Goal: Transaction & Acquisition: Purchase product/service

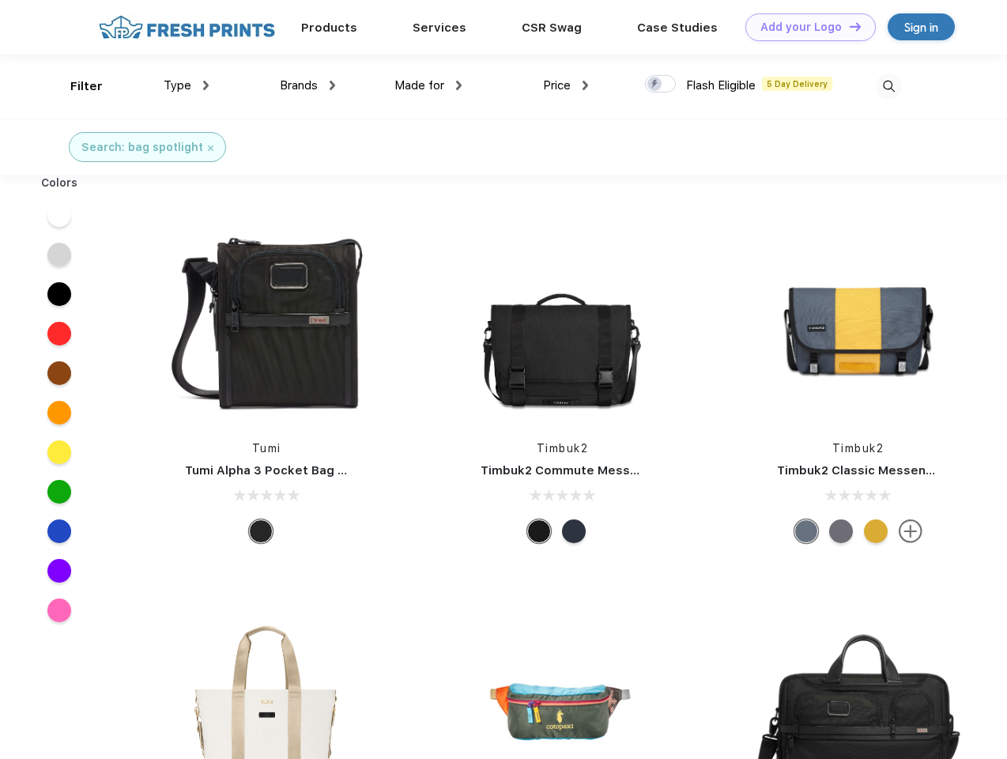
click at [805, 27] on link "Add your Logo Design Tool" at bounding box center [810, 27] width 130 height 28
click at [0, 0] on div "Design Tool" at bounding box center [0, 0] width 0 height 0
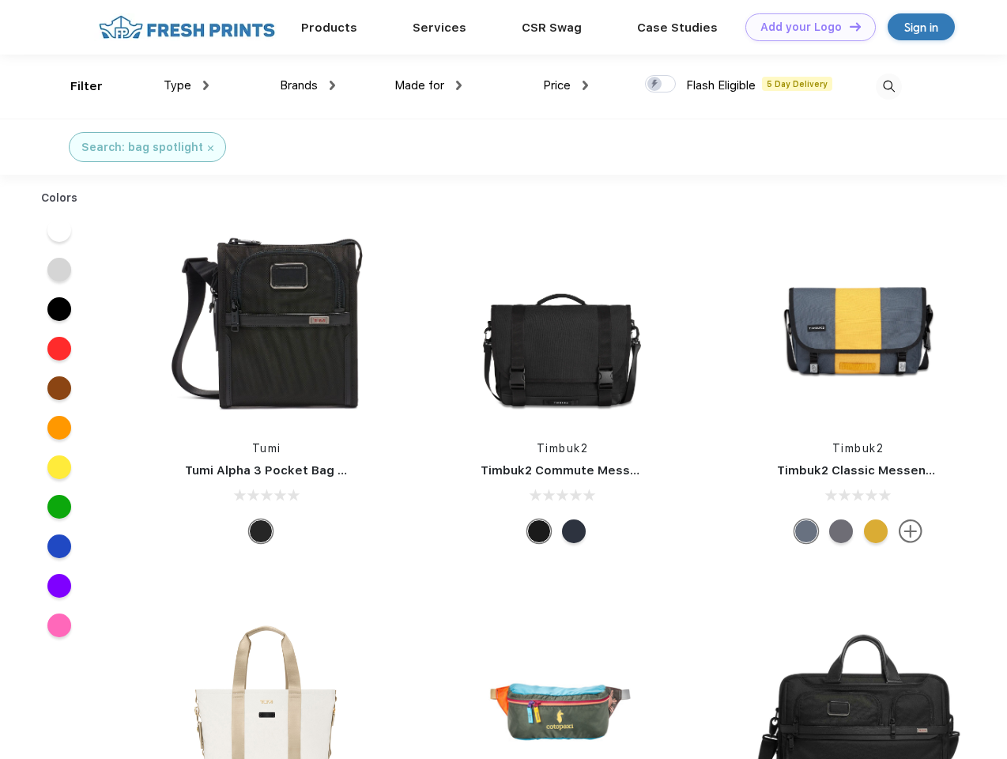
click at [848, 26] on link "Add your Logo Design Tool" at bounding box center [810, 27] width 130 height 28
click at [76, 86] on div "Filter" at bounding box center [86, 86] width 32 height 18
click at [187, 85] on span "Type" at bounding box center [178, 85] width 28 height 14
click at [307, 85] on span "Brands" at bounding box center [299, 85] width 38 height 14
click at [428, 85] on span "Made for" at bounding box center [419, 85] width 50 height 14
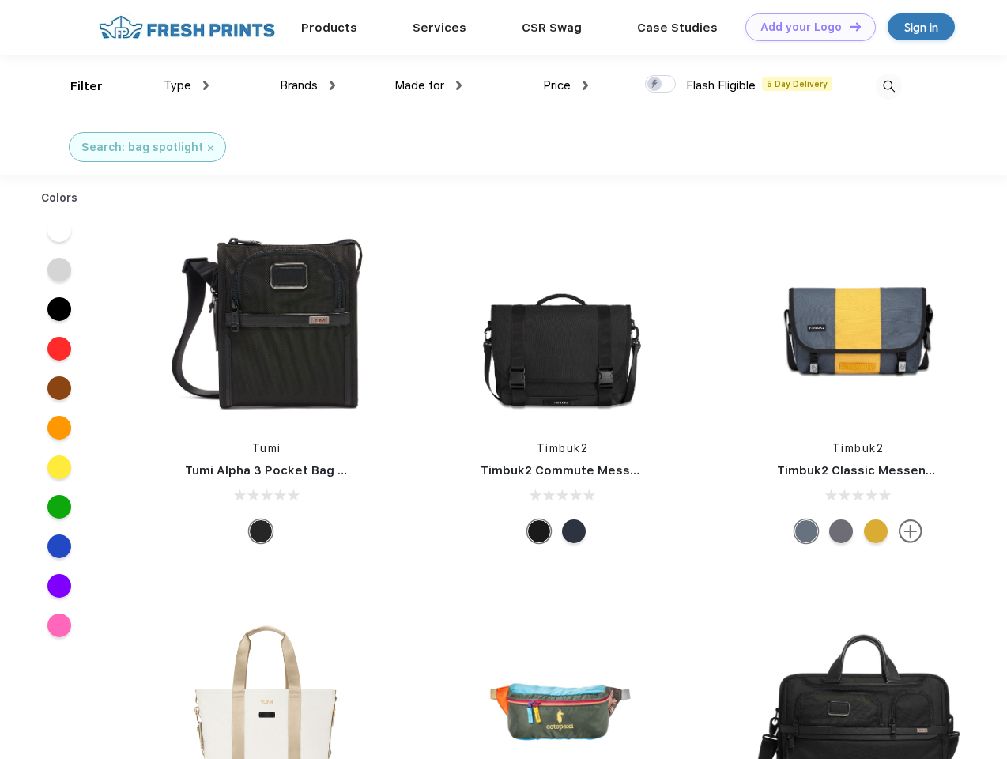
click at [566, 85] on span "Price" at bounding box center [557, 85] width 28 height 14
click at [661, 85] on div at bounding box center [660, 83] width 31 height 17
click at [655, 85] on input "checkbox" at bounding box center [650, 79] width 10 height 10
click at [888, 86] on img at bounding box center [889, 86] width 26 height 26
